Goal: Information Seeking & Learning: Learn about a topic

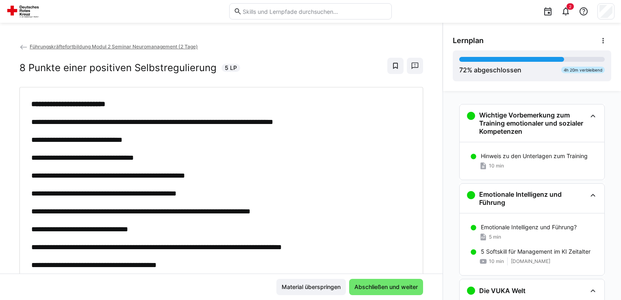
scroll to position [1060, 0]
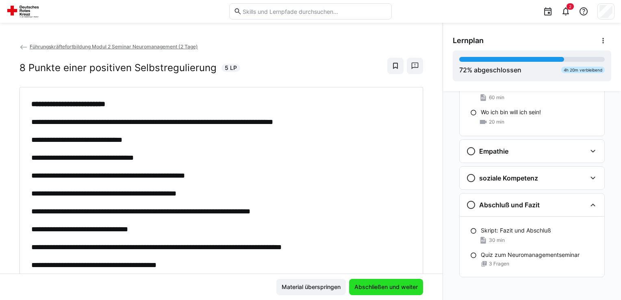
click at [391, 285] on span "Abschließen und weiter" at bounding box center [386, 287] width 66 height 8
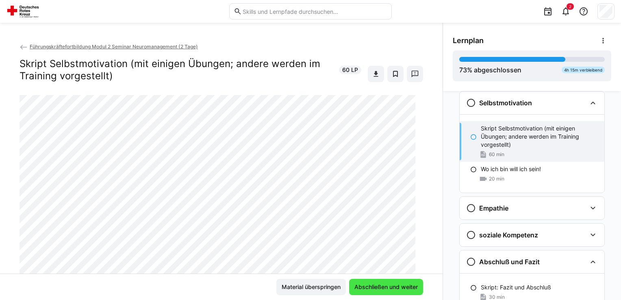
scroll to position [1001, 0]
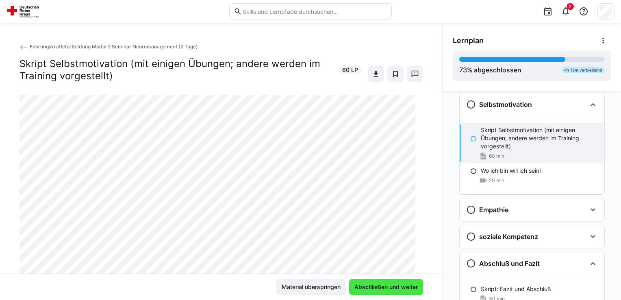
click at [391, 285] on span "Abschließen und weiter" at bounding box center [386, 287] width 66 height 8
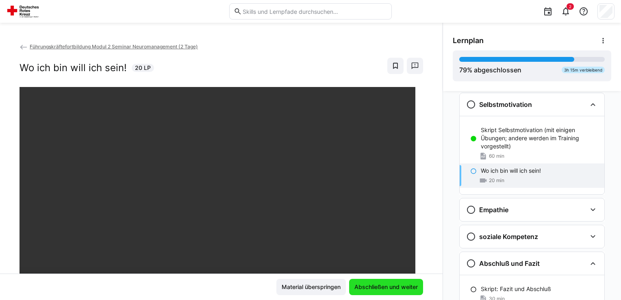
click at [391, 285] on span "Abschließen und weiter" at bounding box center [386, 287] width 66 height 8
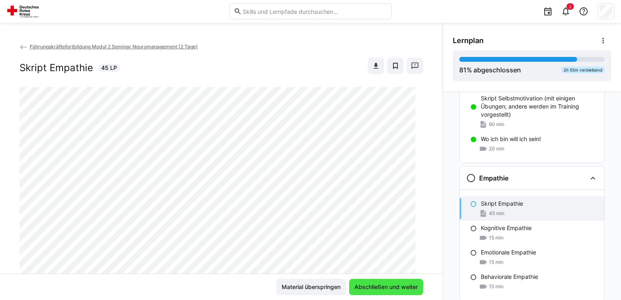
scroll to position [1060, 0]
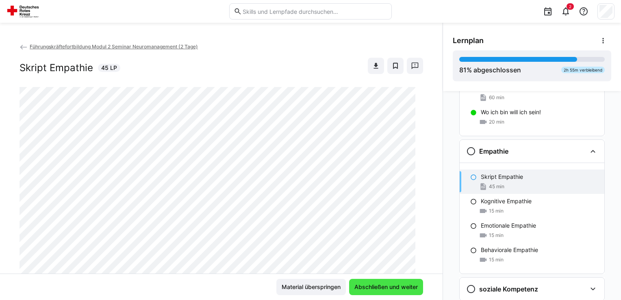
click at [391, 285] on span "Abschließen und weiter" at bounding box center [386, 287] width 66 height 8
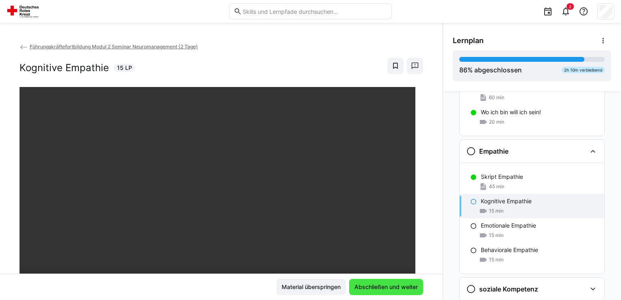
click at [391, 285] on span "Abschließen und weiter" at bounding box center [386, 287] width 66 height 8
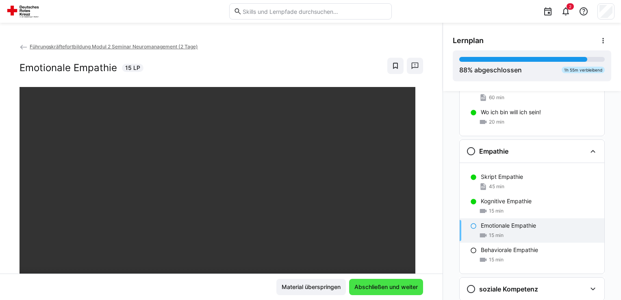
click at [391, 285] on span "Abschließen und weiter" at bounding box center [386, 287] width 66 height 8
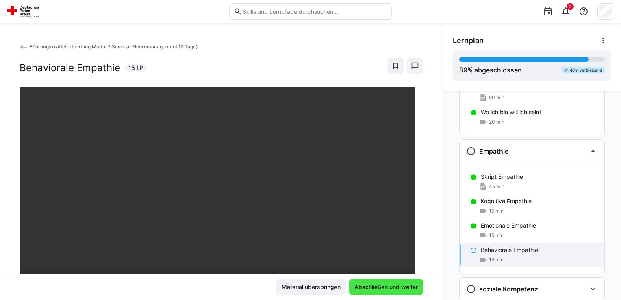
click at [391, 285] on span "Abschließen und weiter" at bounding box center [386, 287] width 66 height 8
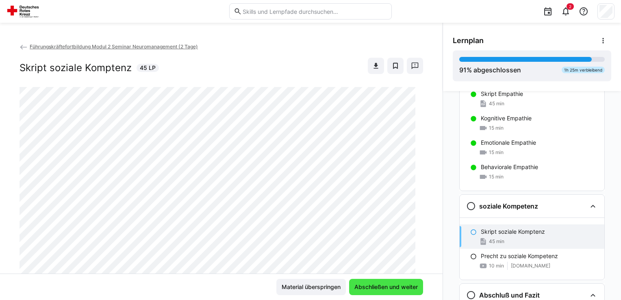
scroll to position [1171, 0]
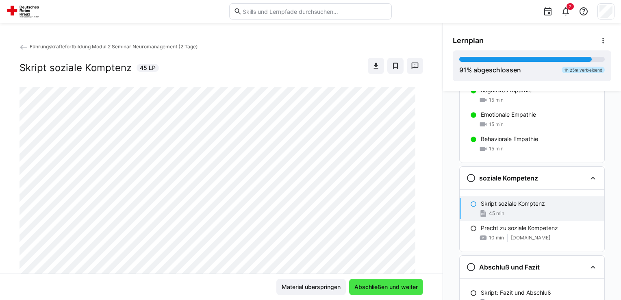
click at [391, 285] on span "Abschließen und weiter" at bounding box center [386, 287] width 66 height 8
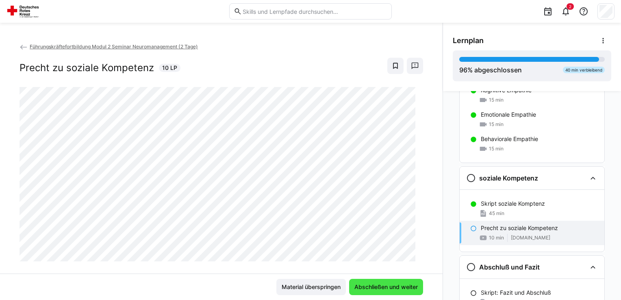
click at [391, 285] on span "Abschließen und weiter" at bounding box center [386, 287] width 66 height 8
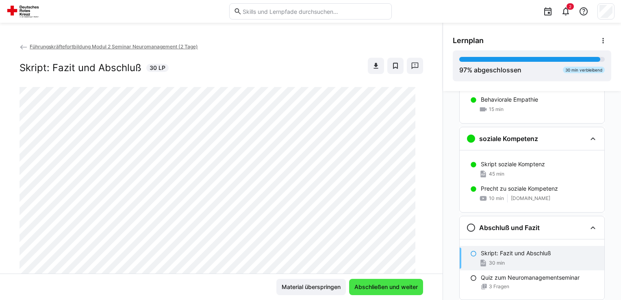
scroll to position [1234, 0]
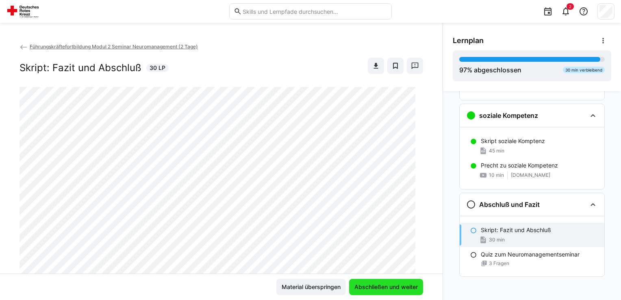
click at [391, 285] on span "Abschließen und weiter" at bounding box center [386, 287] width 66 height 8
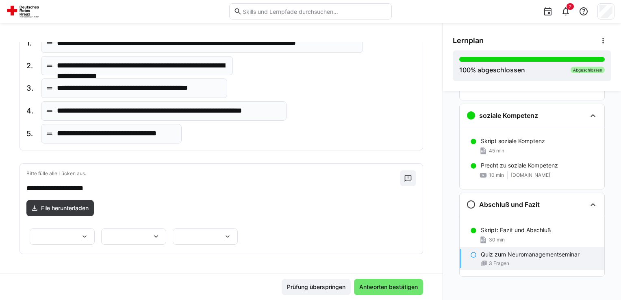
scroll to position [332, 0]
click at [379, 288] on span "Antworten bestätigen" at bounding box center [388, 287] width 61 height 8
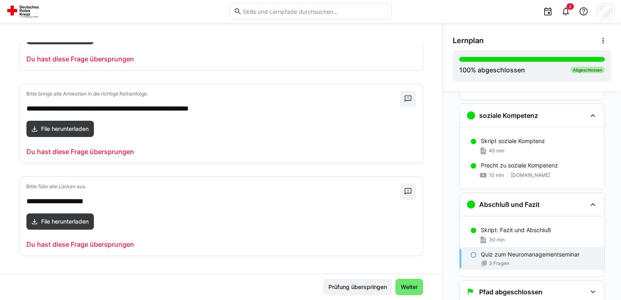
scroll to position [0, 0]
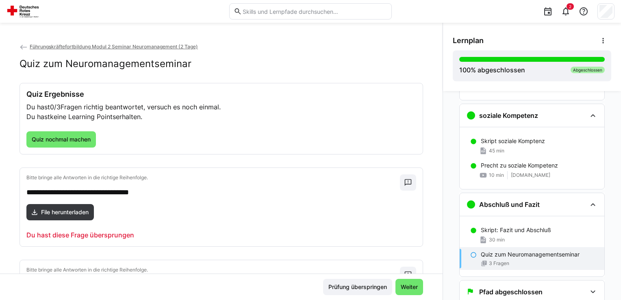
click at [13, 11] on img at bounding box center [25, 11] width 36 height 13
